Goal: Task Accomplishment & Management: Complete application form

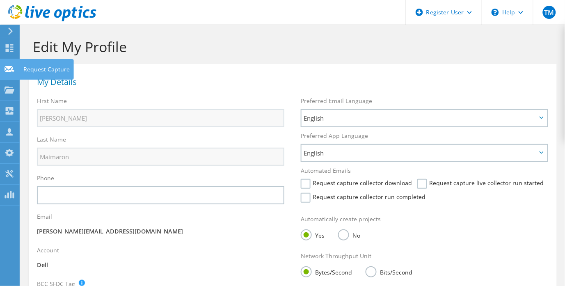
click at [7, 68] on icon at bounding box center [10, 69] width 10 height 8
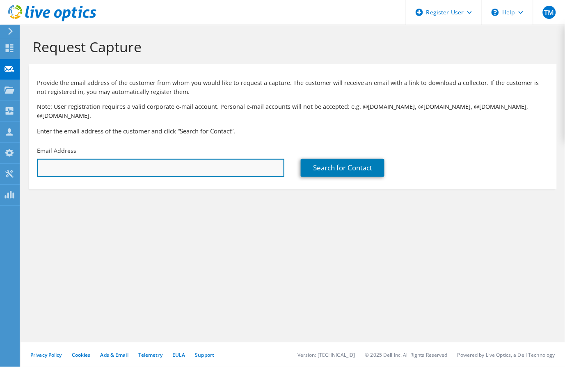
click at [149, 160] on input "text" at bounding box center [160, 168] width 247 height 18
paste input "[EMAIL_ADDRESS][DOMAIN_NAME]"
type input "[EMAIL_ADDRESS][DOMAIN_NAME]"
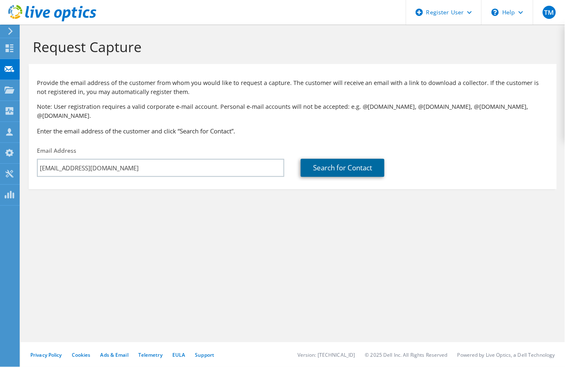
click at [340, 159] on link "Search for Contact" at bounding box center [343, 168] width 84 height 18
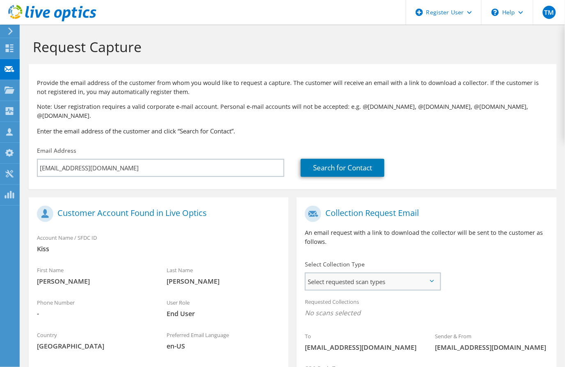
click at [347, 273] on span "Select requested scan types" at bounding box center [373, 281] width 134 height 16
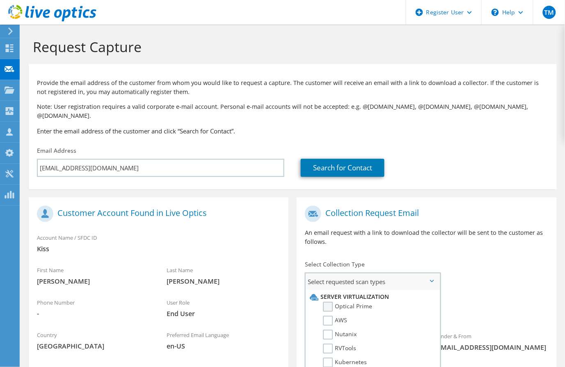
click at [356, 285] on label "Optical Prime" at bounding box center [347, 306] width 49 height 10
click at [0, 0] on input "Optical Prime" at bounding box center [0, 0] width 0 height 0
click at [458, 218] on div "Collection Request Email An email request with a link to download the collector…" at bounding box center [426, 228] width 260 height 55
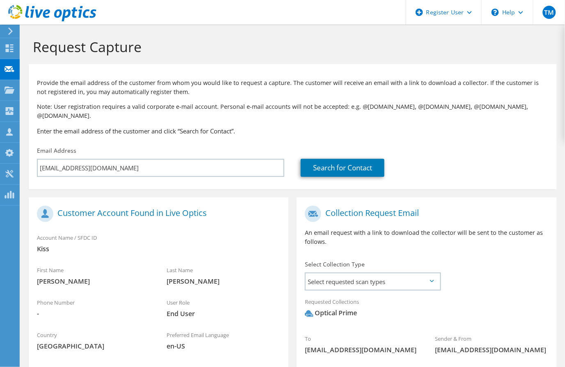
scroll to position [103, 0]
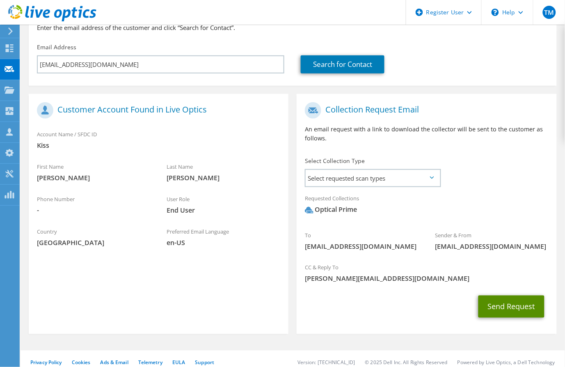
click at [513, 285] on button "Send Request" at bounding box center [511, 306] width 66 height 22
